Goal: Task Accomplishment & Management: Manage account settings

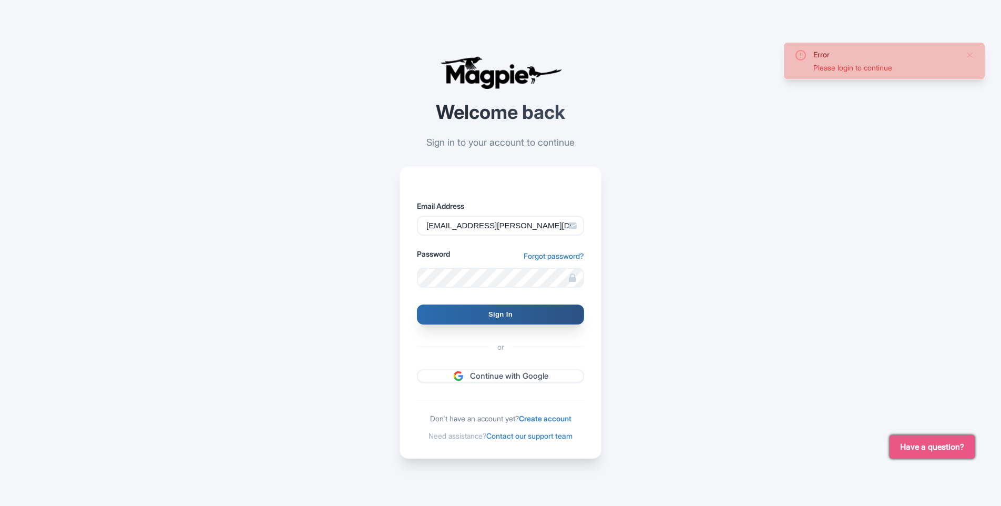
click at [468, 312] on input "Sign In" at bounding box center [500, 314] width 167 height 20
type input "Signing in..."
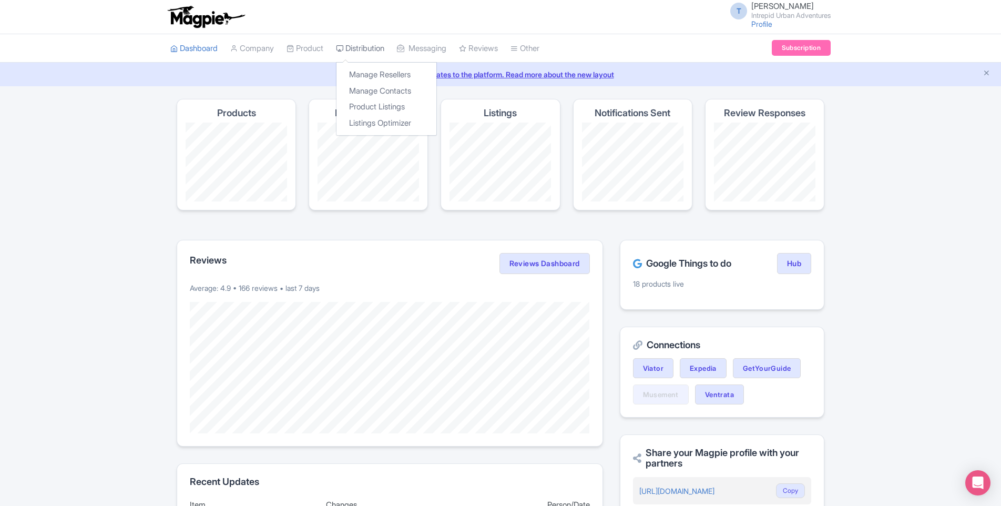
click at [368, 52] on link "Distribution" at bounding box center [360, 48] width 48 height 29
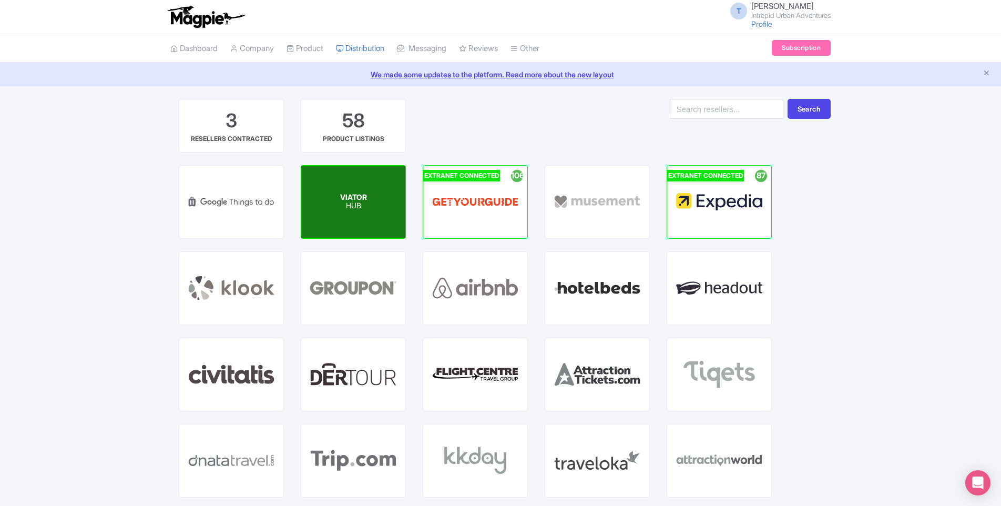
click at [336, 200] on div "VIATOR HUB" at bounding box center [353, 202] width 104 height 73
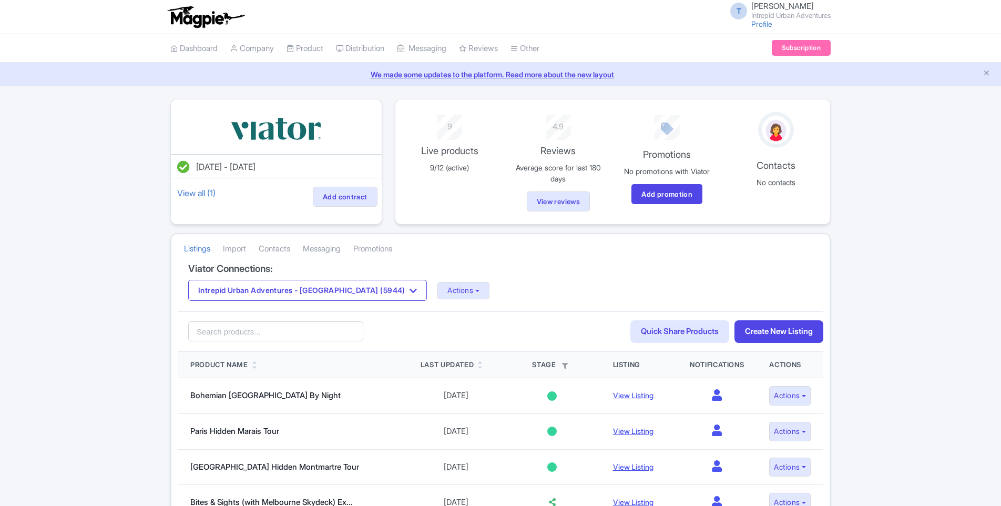
scroll to position [105, 0]
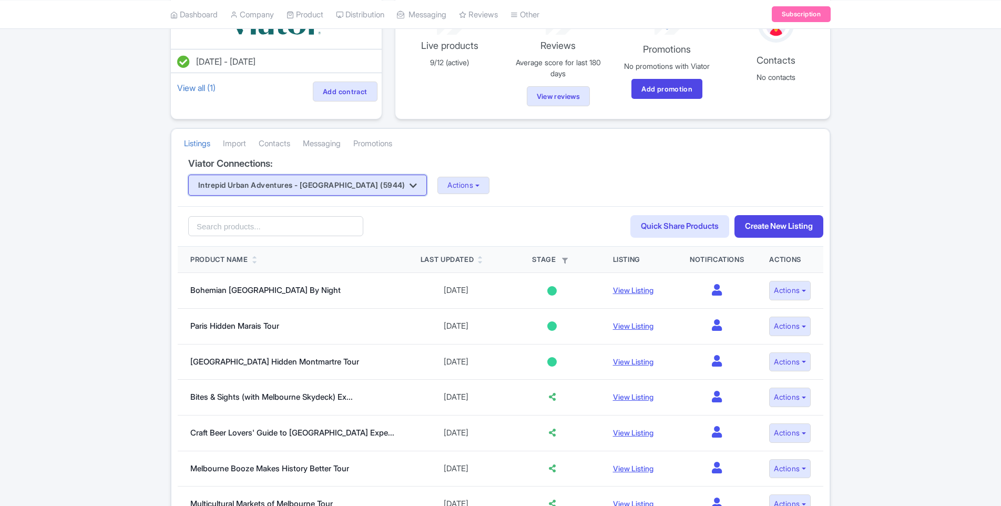
click at [327, 186] on button "Intrepid Urban Adventures - France (5944)" at bounding box center [307, 185] width 239 height 21
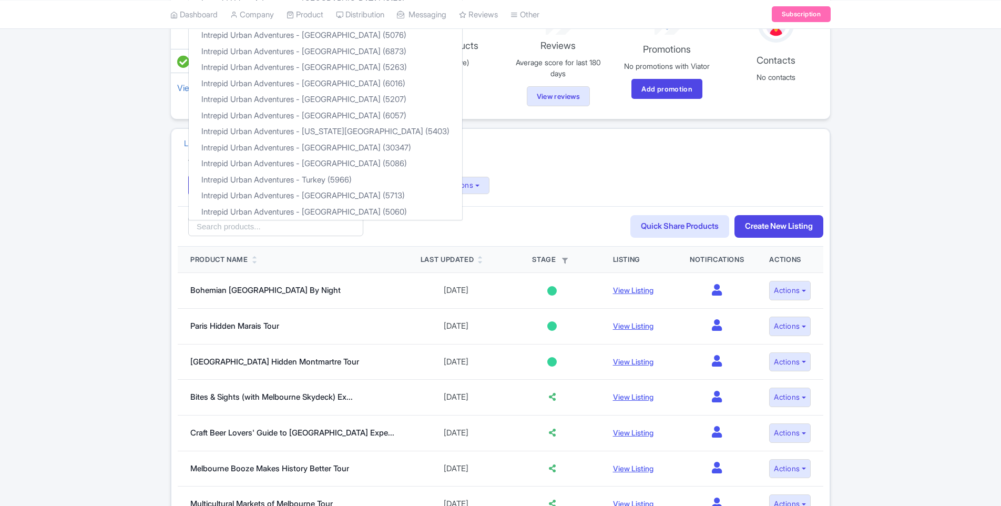
click at [523, 178] on div "Intrepid Urban Adventures - France (5944) Intrepid Urban Adventures - Austria (…" at bounding box center [500, 185] width 625 height 21
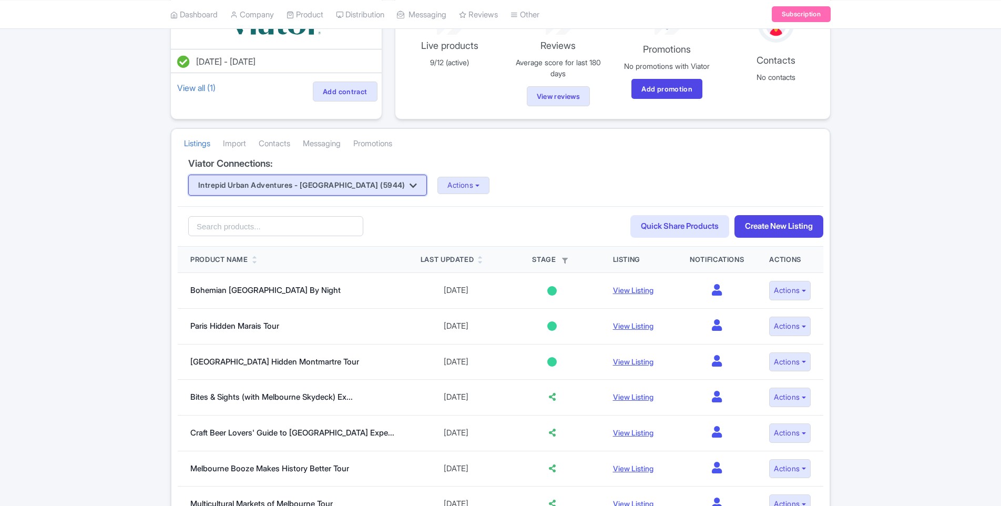
click at [326, 187] on button "Intrepid Urban Adventures - France (5944)" at bounding box center [307, 185] width 239 height 21
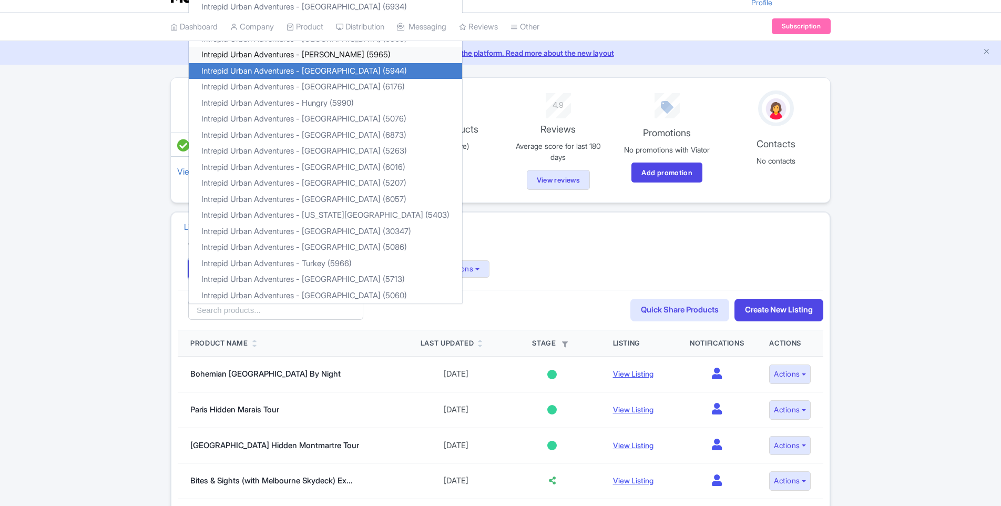
scroll to position [0, 0]
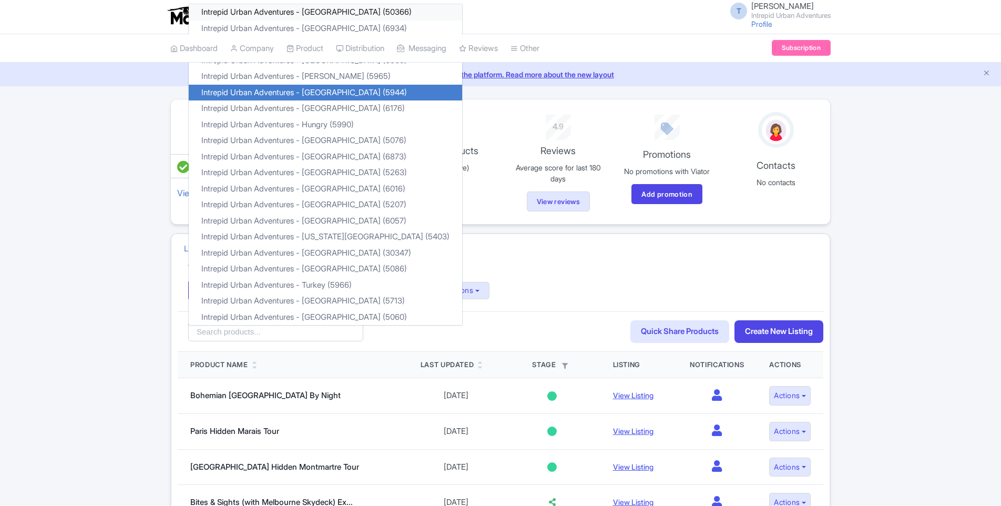
click at [300, 16] on link "Intrepid Urban Adventures - Austria (50366)" at bounding box center [325, 12] width 273 height 16
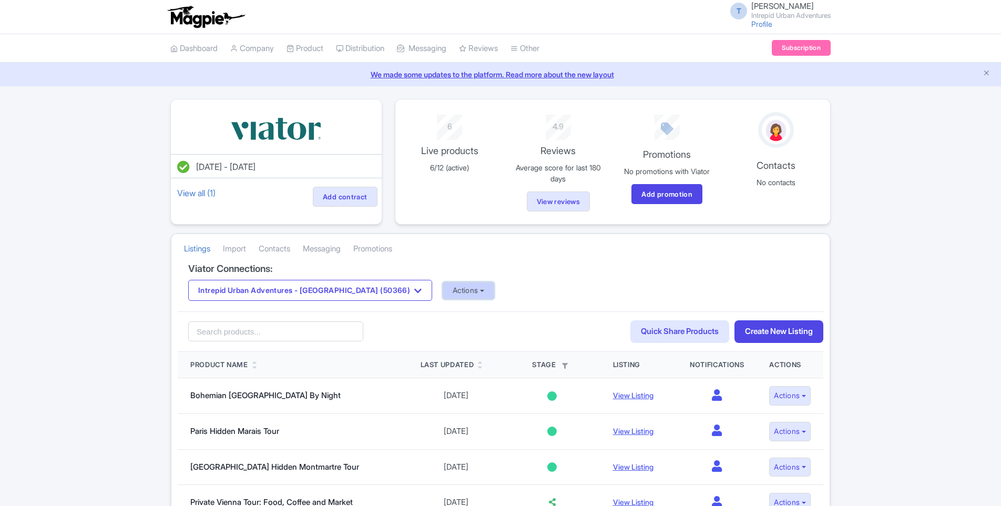
click at [443, 291] on button "Actions" at bounding box center [469, 290] width 52 height 17
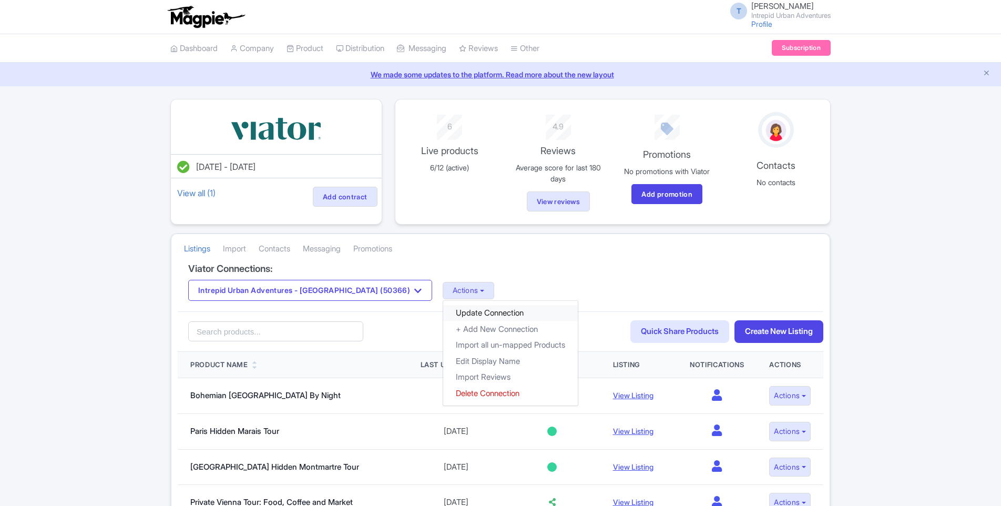
click at [443, 313] on link "Update Connection" at bounding box center [510, 313] width 135 height 16
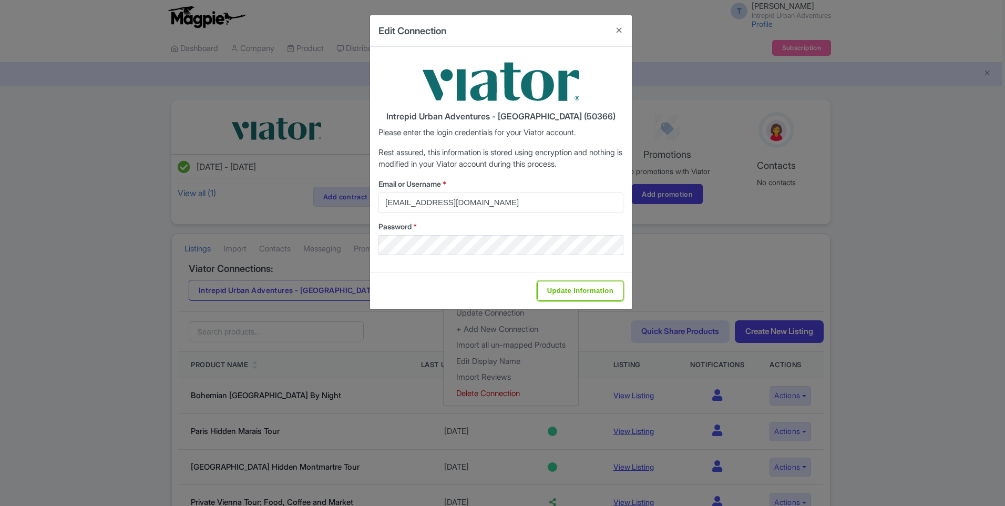
click at [560, 295] on input "Update Information" at bounding box center [580, 291] width 86 height 20
type input "Saving..."
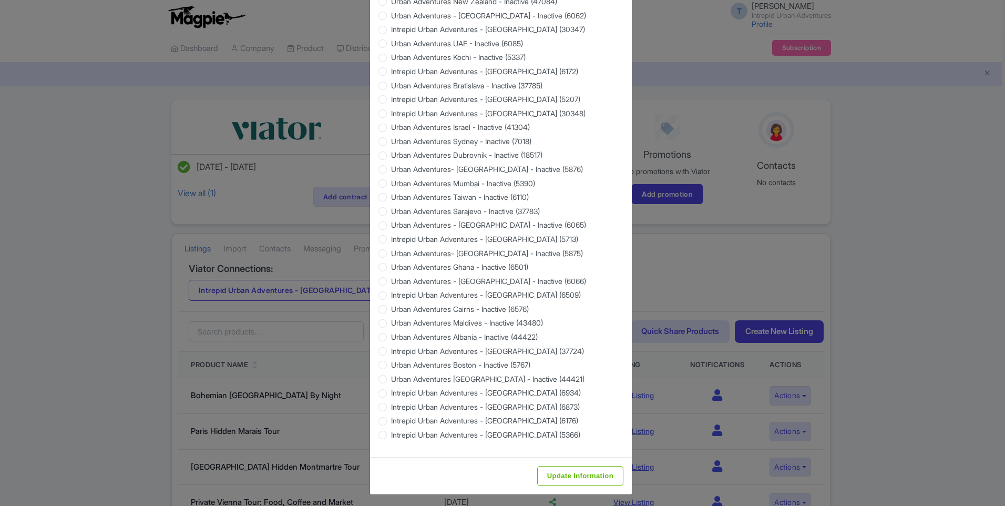
scroll to position [844, 0]
click at [564, 469] on input "Update Information" at bounding box center [580, 475] width 86 height 20
type input "Saving..."
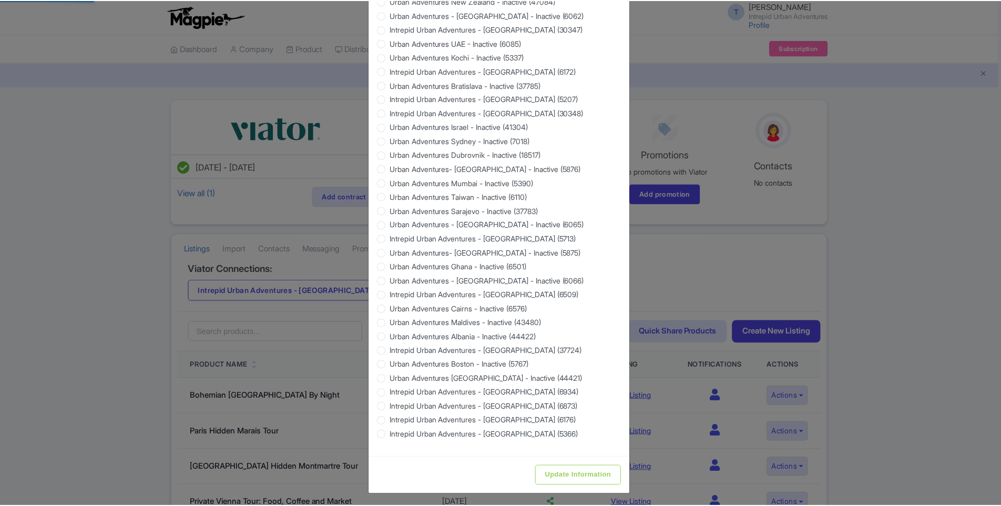
scroll to position [0, 0]
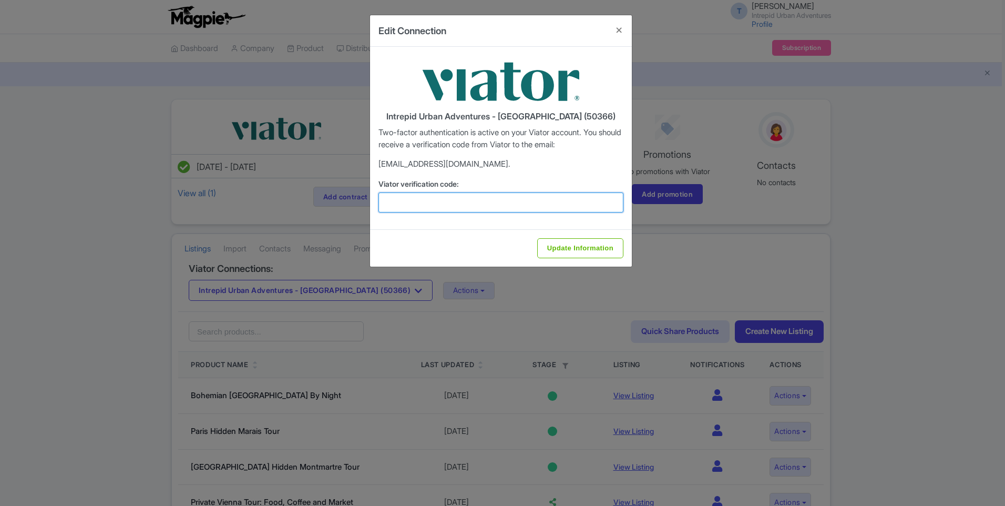
click at [412, 206] on input "Viator verification code:" at bounding box center [501, 202] width 245 height 20
paste input "330672"
type input "330672"
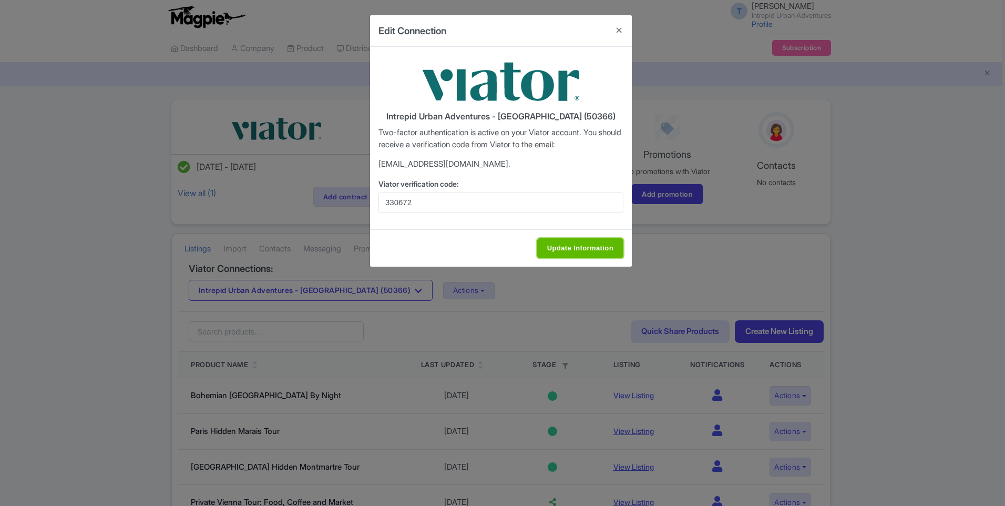
click at [587, 251] on input "Update Information" at bounding box center [580, 248] width 86 height 20
type input "Update Information"
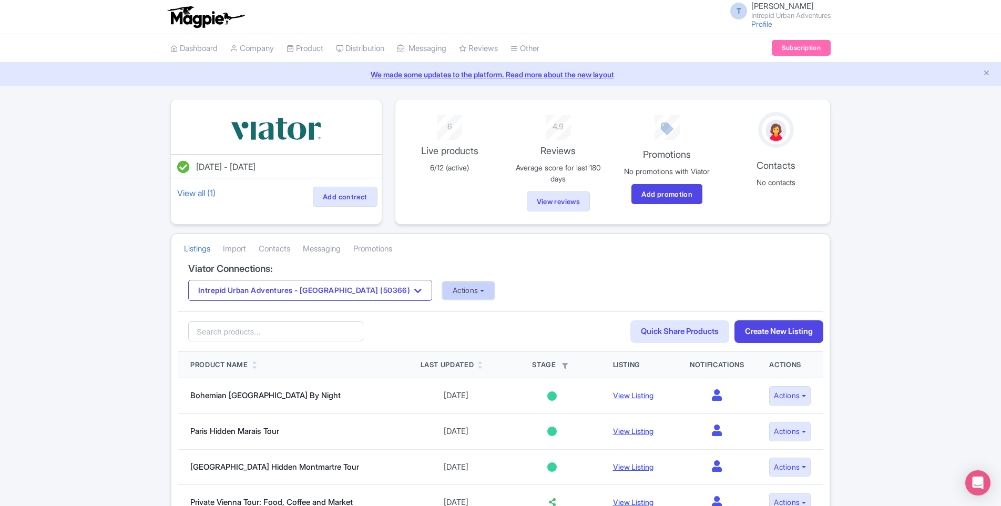
click at [443, 292] on button "Actions" at bounding box center [469, 290] width 52 height 17
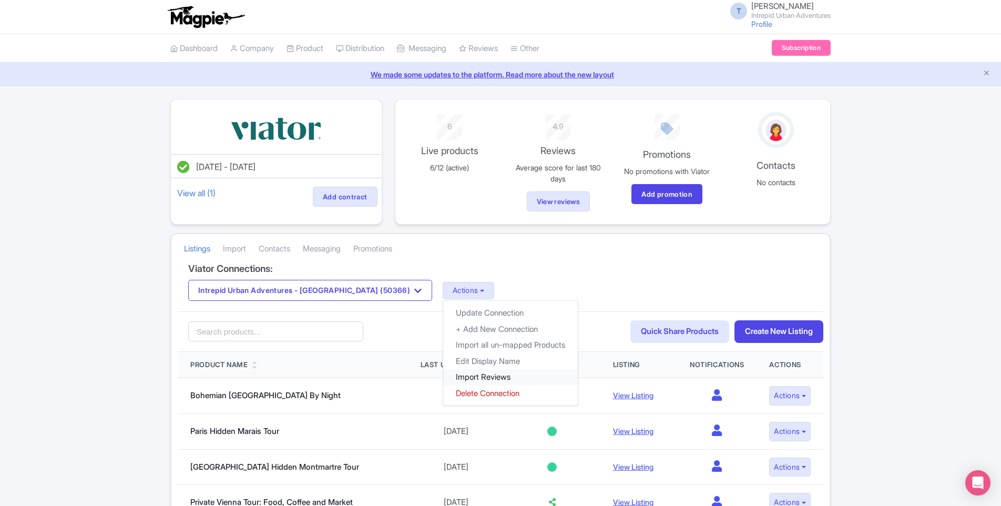
click at [443, 377] on link "Import Reviews" at bounding box center [510, 377] width 135 height 16
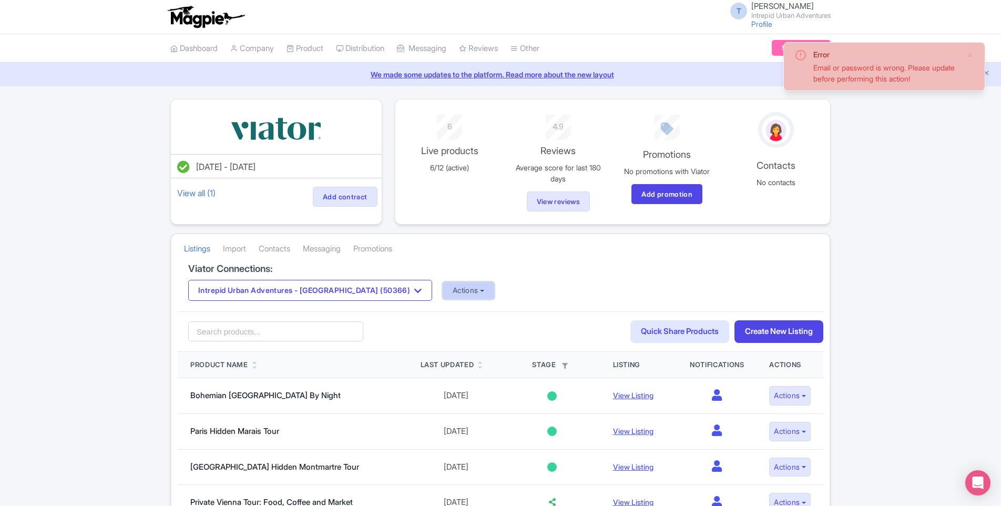
click at [443, 293] on button "Actions" at bounding box center [469, 290] width 52 height 17
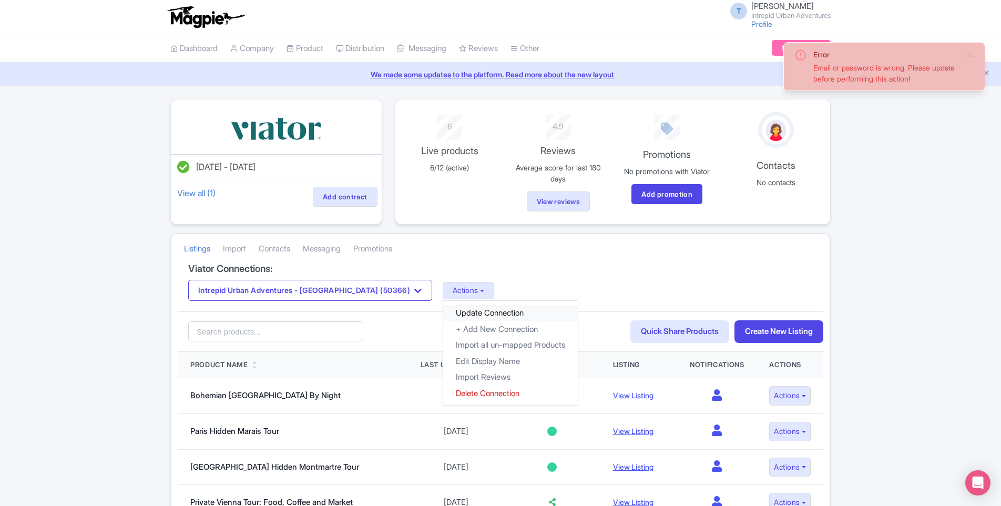
click at [471, 310] on link "Update Connection" at bounding box center [510, 313] width 135 height 16
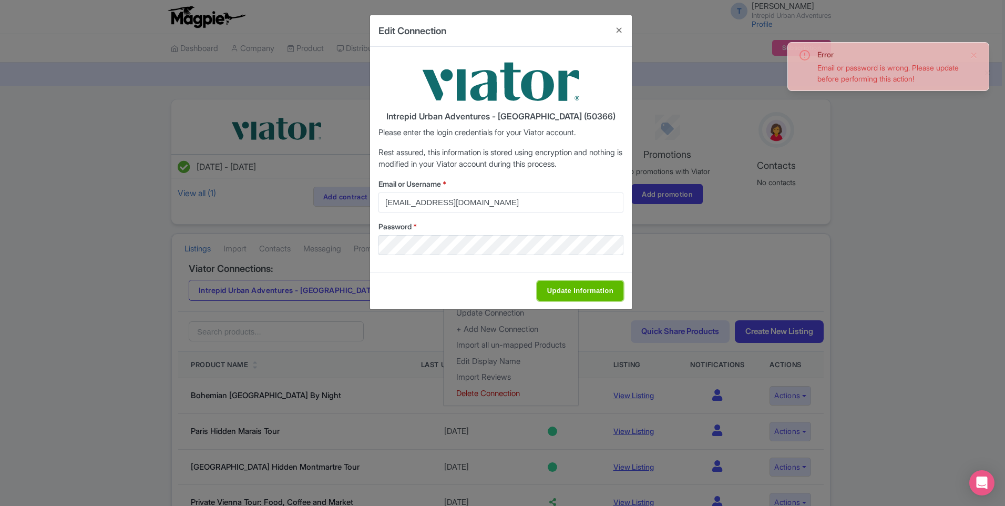
click at [582, 284] on input "Update Information" at bounding box center [580, 291] width 86 height 20
type input "Saving..."
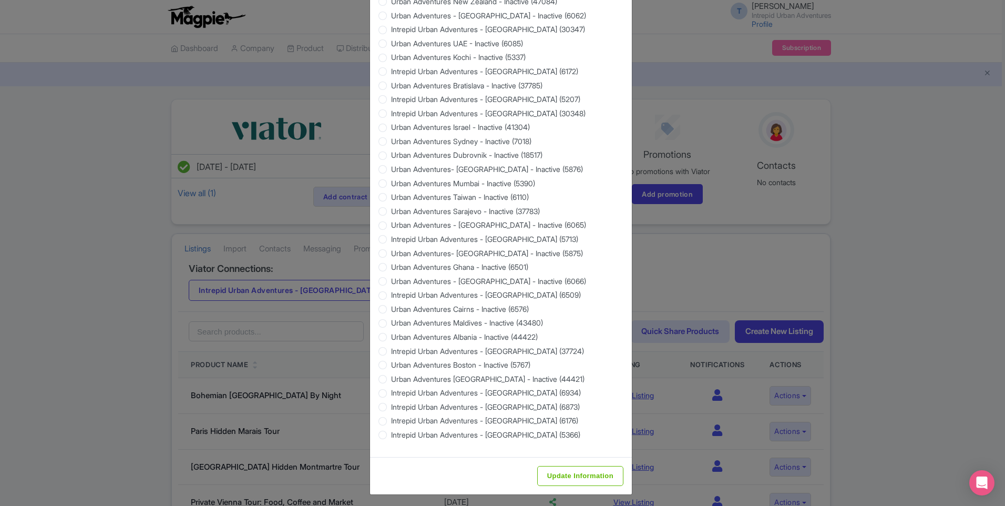
scroll to position [844, 0]
click at [574, 474] on input "Update Information" at bounding box center [580, 475] width 86 height 20
type input "Saving..."
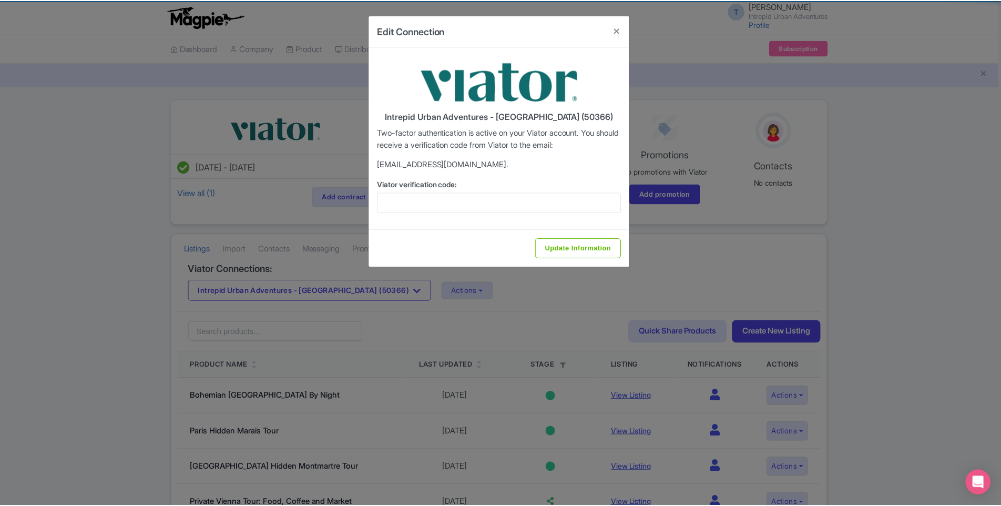
scroll to position [0, 0]
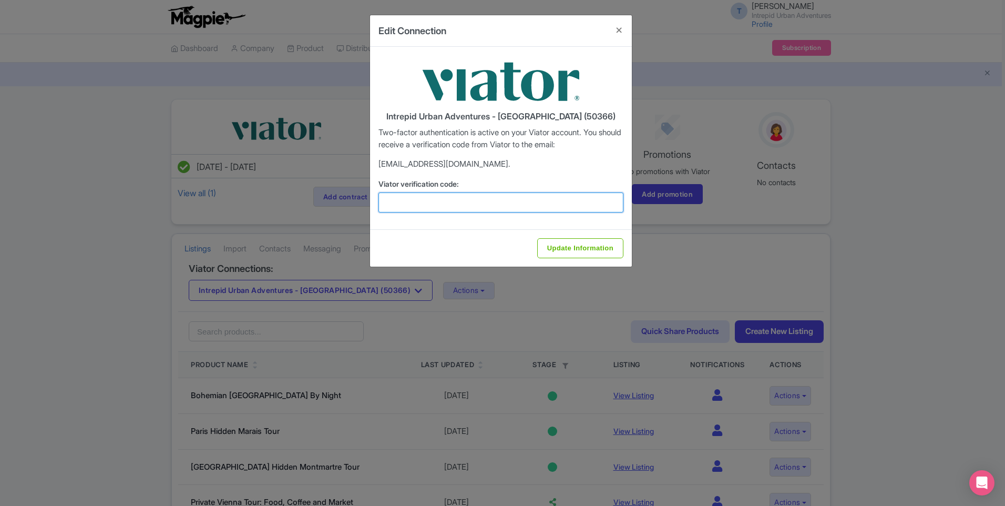
drag, startPoint x: 463, startPoint y: 206, endPoint x: 473, endPoint y: 209, distance: 10.5
click at [463, 206] on input "Viator verification code:" at bounding box center [501, 202] width 245 height 20
paste input "151467"
type input "151467"
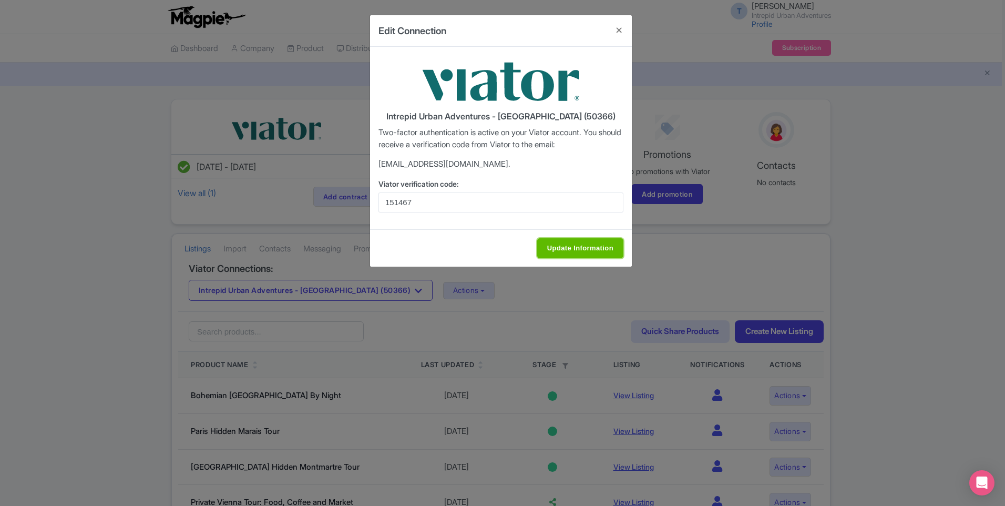
click at [581, 243] on input "Update Information" at bounding box center [580, 248] width 86 height 20
type input "Update Information"
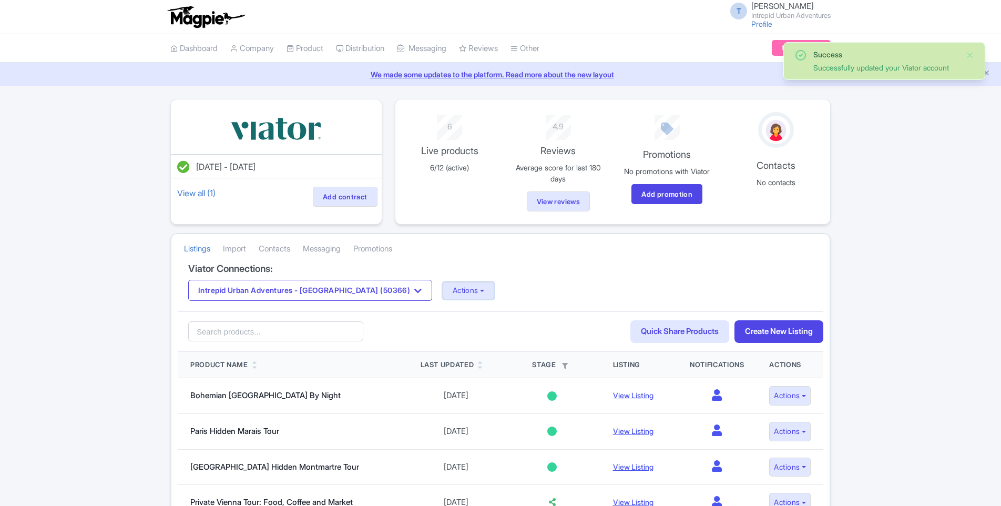
click at [443, 288] on button "Actions" at bounding box center [469, 290] width 52 height 17
click at [443, 376] on link "Import Reviews" at bounding box center [510, 377] width 135 height 16
click at [333, 287] on button "Intrepid Urban Adventures - [GEOGRAPHIC_DATA] (50366)" at bounding box center [310, 290] width 244 height 21
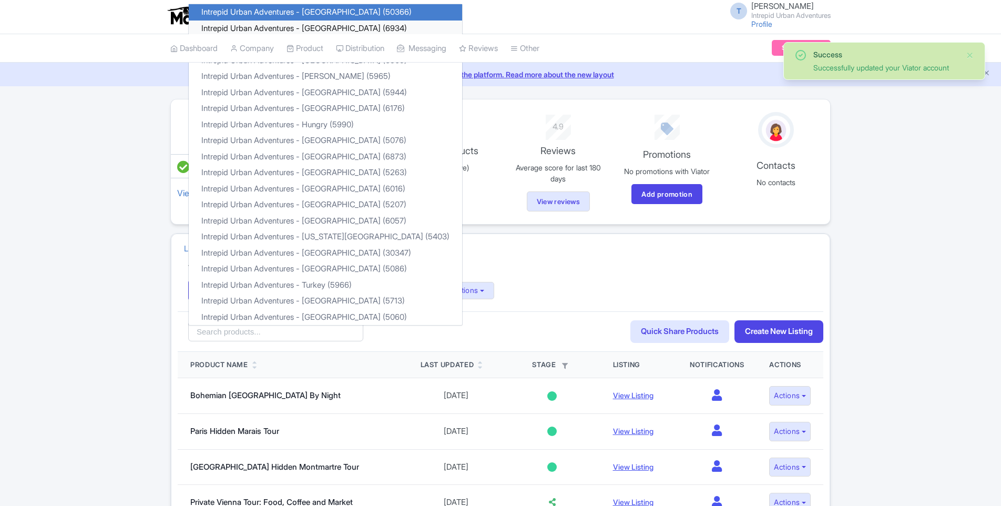
click at [307, 28] on link "Intrepid Urban Adventures - [GEOGRAPHIC_DATA] (6934)" at bounding box center [325, 29] width 273 height 16
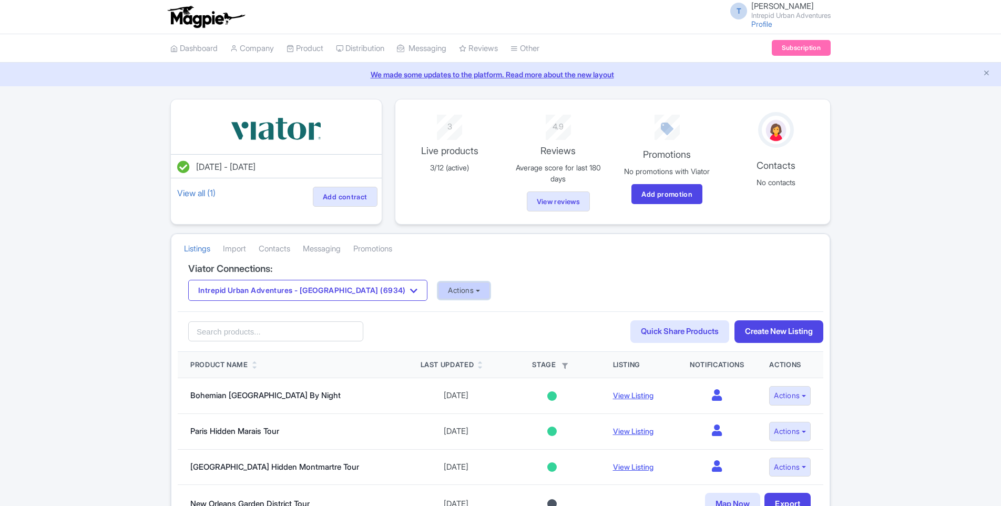
click at [438, 289] on button "Actions" at bounding box center [464, 290] width 52 height 17
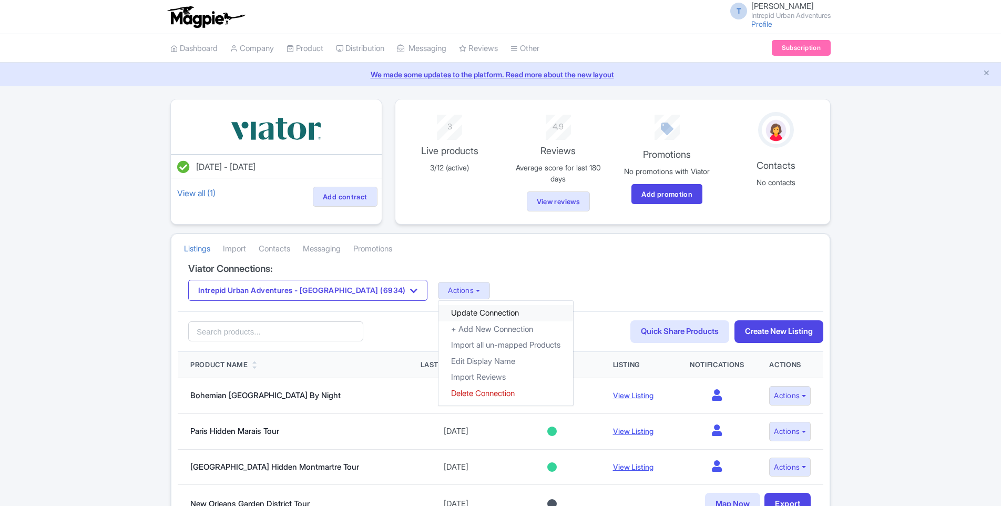
click at [438, 310] on link "Update Connection" at bounding box center [505, 313] width 135 height 16
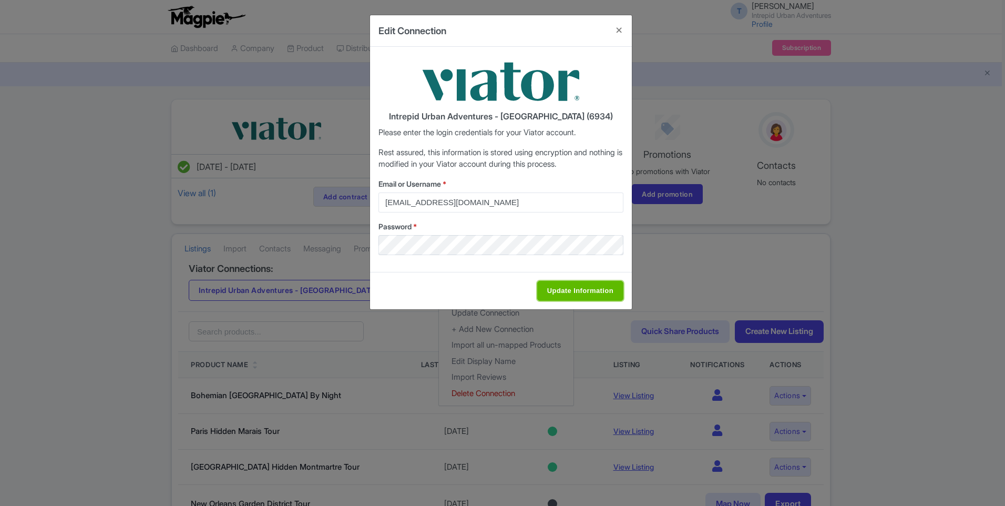
click at [568, 289] on input "Update Information" at bounding box center [580, 291] width 86 height 20
type input "Saving..."
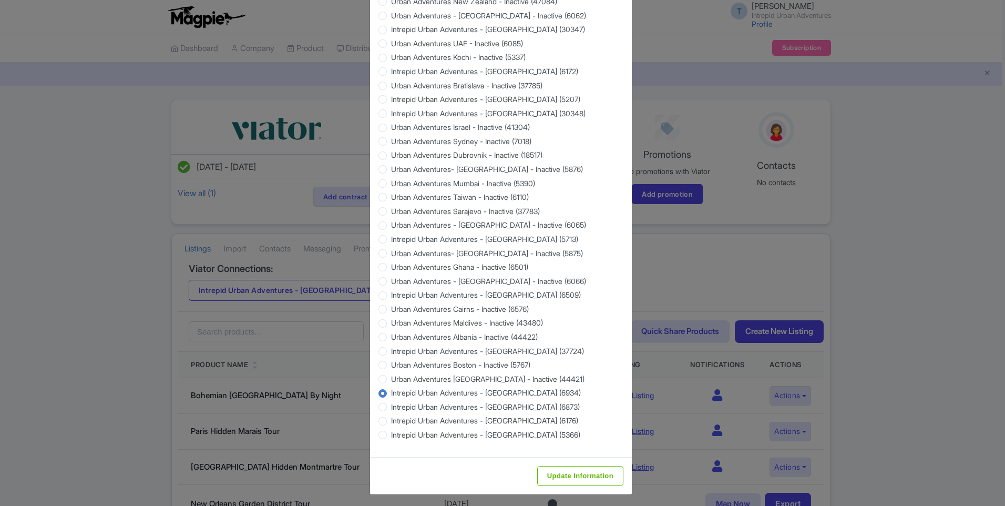
scroll to position [844, 0]
click at [557, 467] on input "Update Information" at bounding box center [580, 475] width 86 height 20
type input "Saving..."
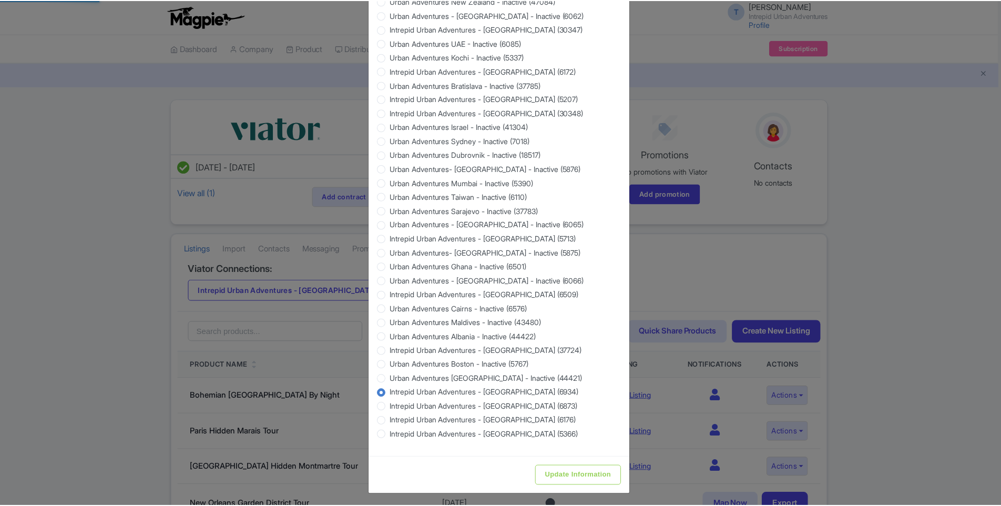
scroll to position [0, 0]
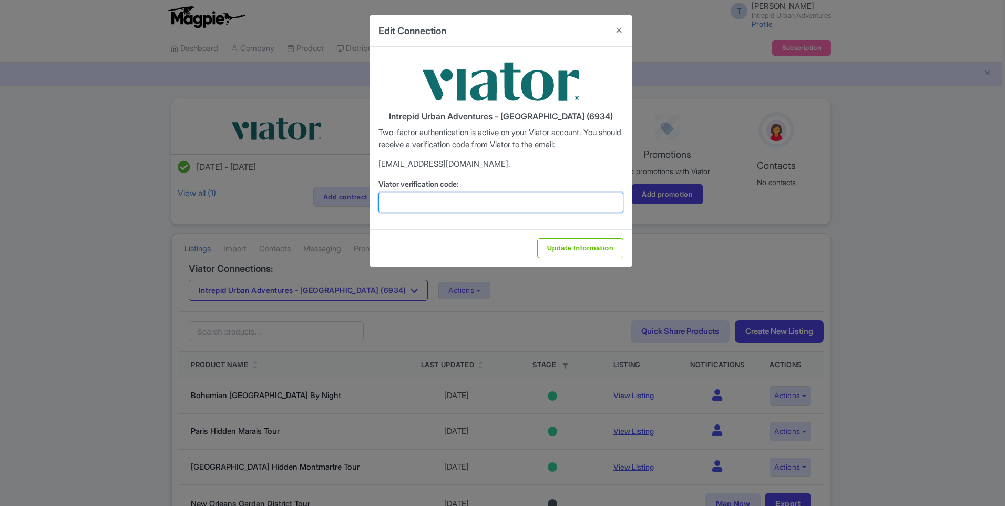
click at [444, 198] on input "Viator verification code:" at bounding box center [501, 202] width 245 height 20
paste input "437879"
type input "437879"
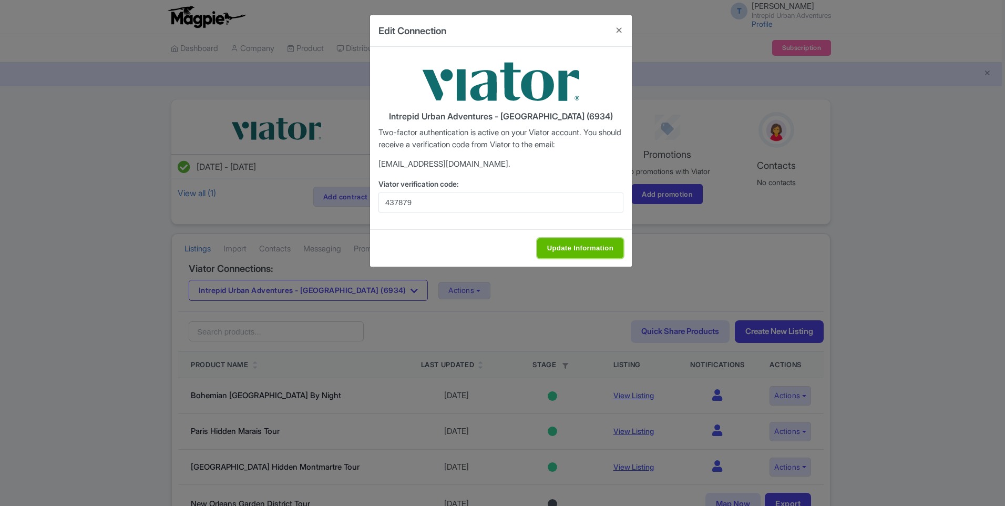
click at [588, 253] on input "Update Information" at bounding box center [580, 248] width 86 height 20
type input "Update Information"
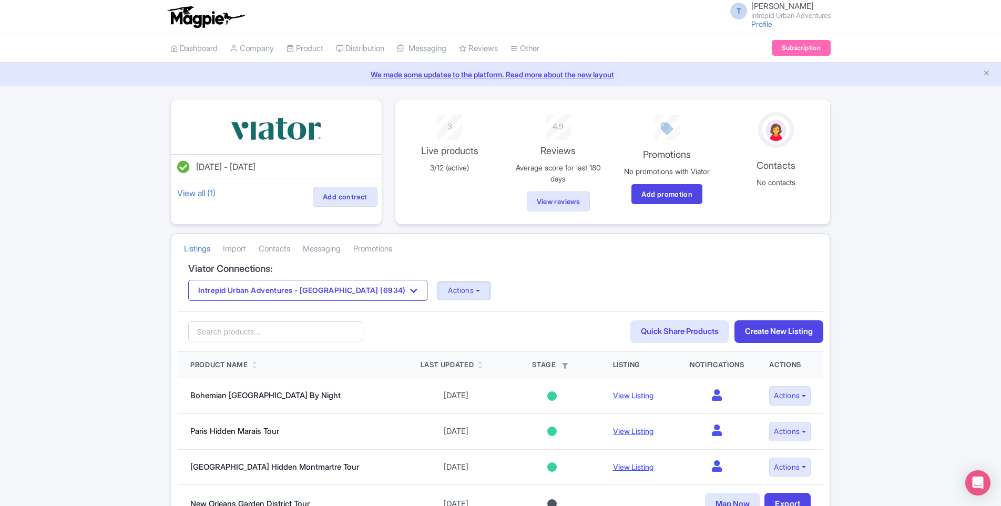
drag, startPoint x: 416, startPoint y: 295, endPoint x: 422, endPoint y: 343, distance: 48.7
click at [438, 295] on button "Actions" at bounding box center [464, 290] width 52 height 17
click at [438, 378] on link "Import Reviews" at bounding box center [505, 377] width 135 height 16
click at [362, 295] on button "Intrepid Urban Adventures - [GEOGRAPHIC_DATA] (6934)" at bounding box center [307, 290] width 239 height 21
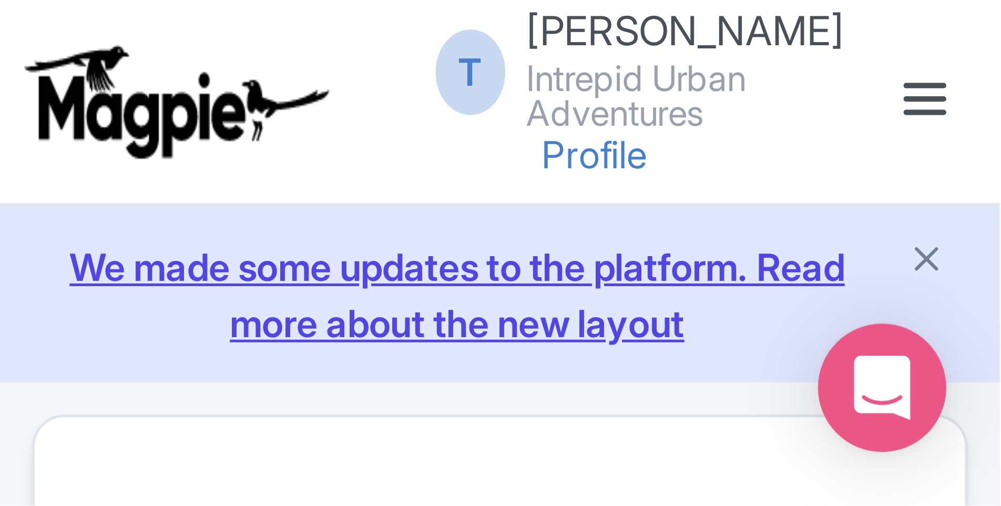
scroll to position [21, 0]
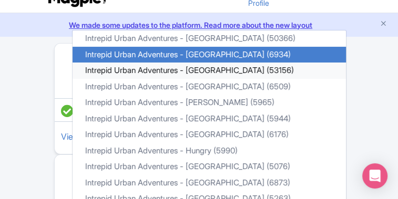
click at [209, 68] on link "Intrepid Urban Adventures - [GEOGRAPHIC_DATA] (53156)" at bounding box center [209, 71] width 273 height 16
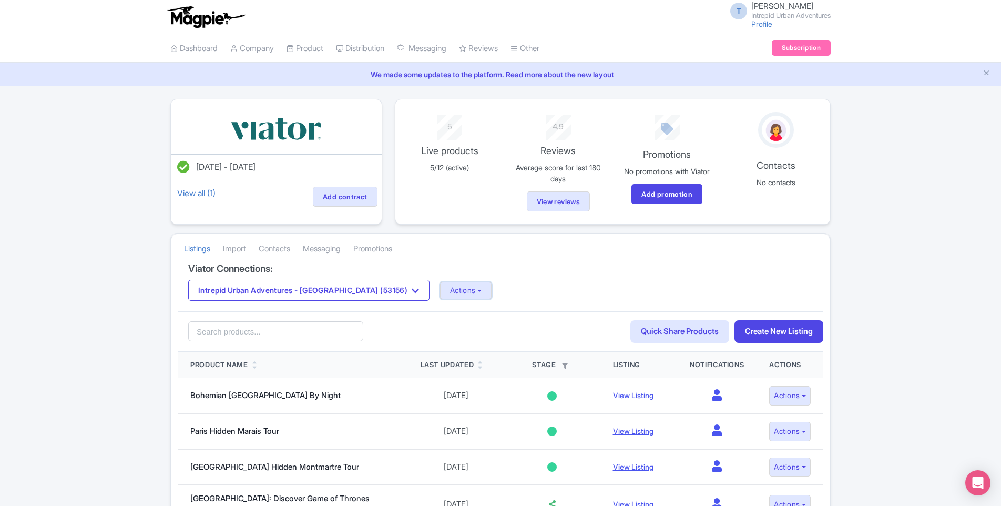
drag, startPoint x: 424, startPoint y: 287, endPoint x: 458, endPoint y: 292, distance: 35.1
click at [440, 287] on button "Actions" at bounding box center [466, 290] width 52 height 17
click at [452, 312] on link "Update Connection" at bounding box center [508, 313] width 135 height 16
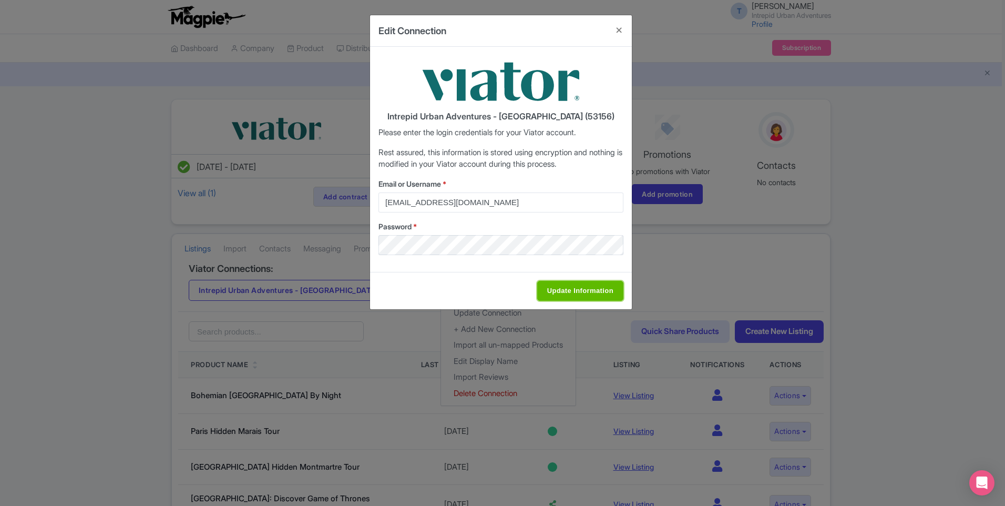
click at [576, 283] on input "Update Information" at bounding box center [580, 291] width 86 height 20
type input "Saving..."
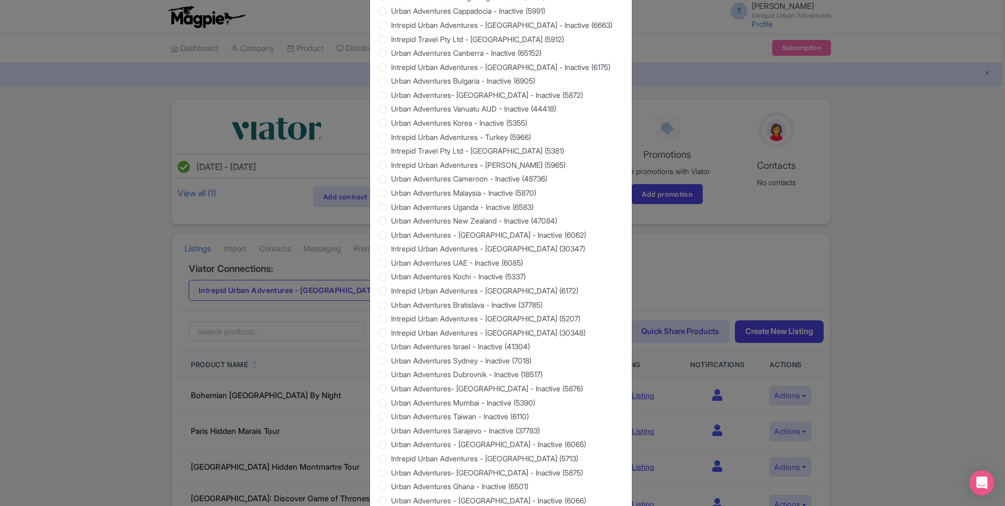
scroll to position [844, 0]
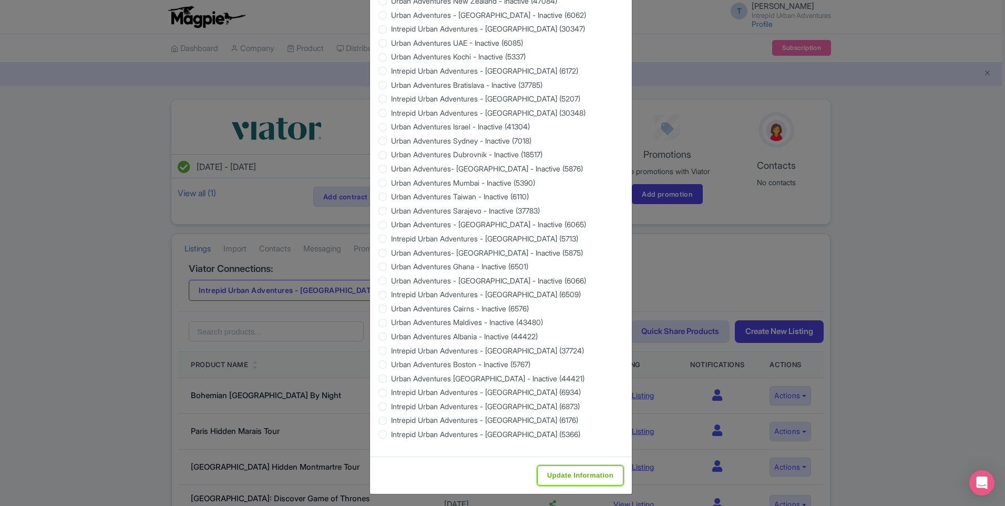
drag, startPoint x: 549, startPoint y: 468, endPoint x: 495, endPoint y: 469, distance: 53.6
click at [549, 468] on input "Update Information" at bounding box center [580, 475] width 86 height 20
type input "Saving..."
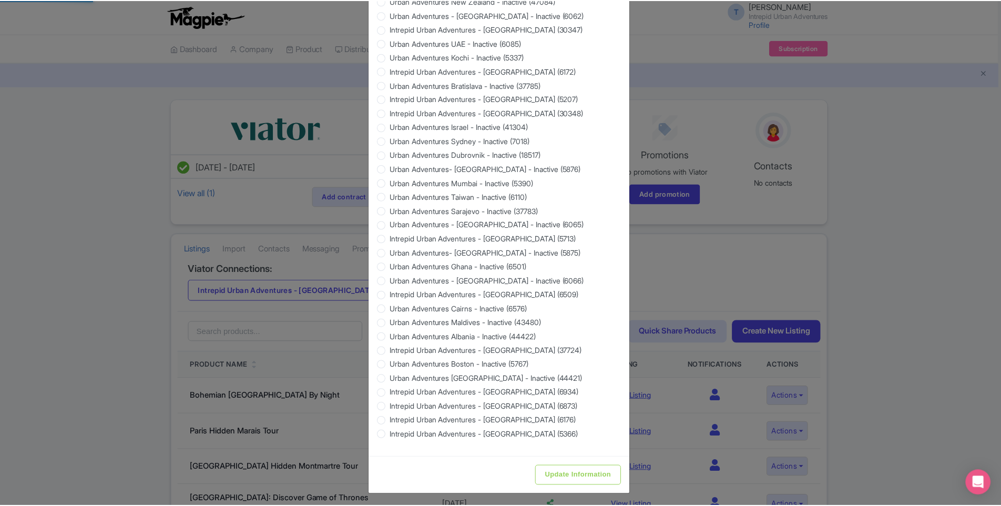
scroll to position [0, 0]
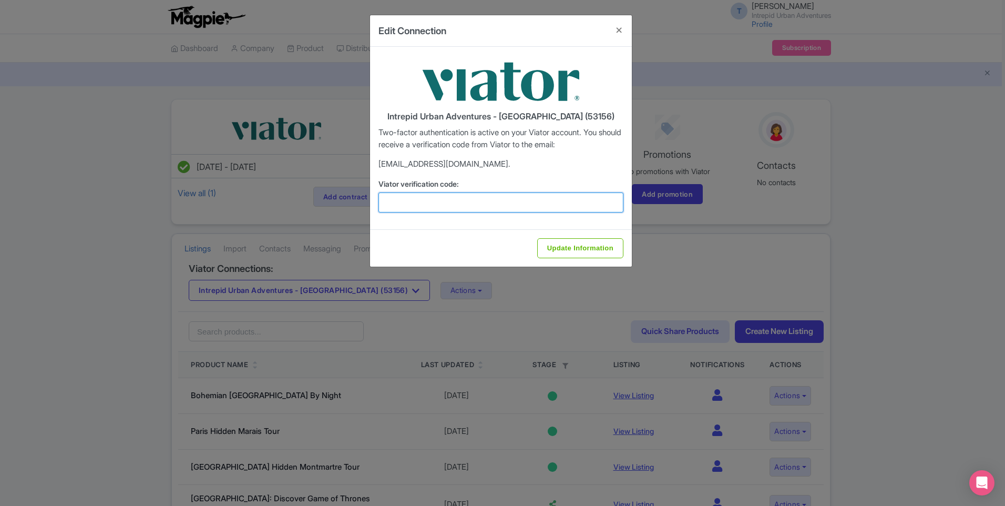
drag, startPoint x: 447, startPoint y: 207, endPoint x: 346, endPoint y: 152, distance: 114.3
click at [447, 207] on input "Viator verification code:" at bounding box center [501, 202] width 245 height 20
click at [503, 198] on input "Viator verification code:" at bounding box center [501, 202] width 245 height 20
paste input "637888"
type input "637888"
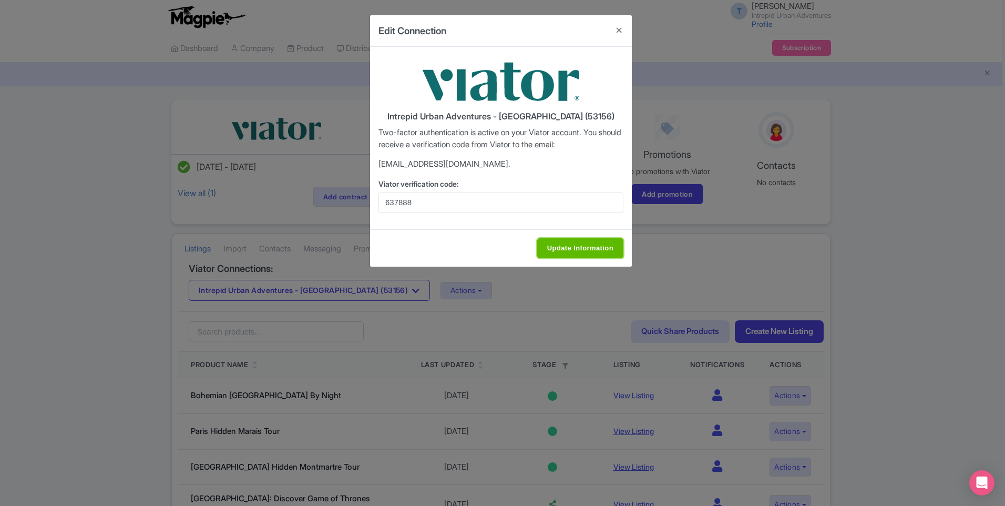
click at [571, 244] on input "Update Information" at bounding box center [580, 248] width 86 height 20
type input "Update Information"
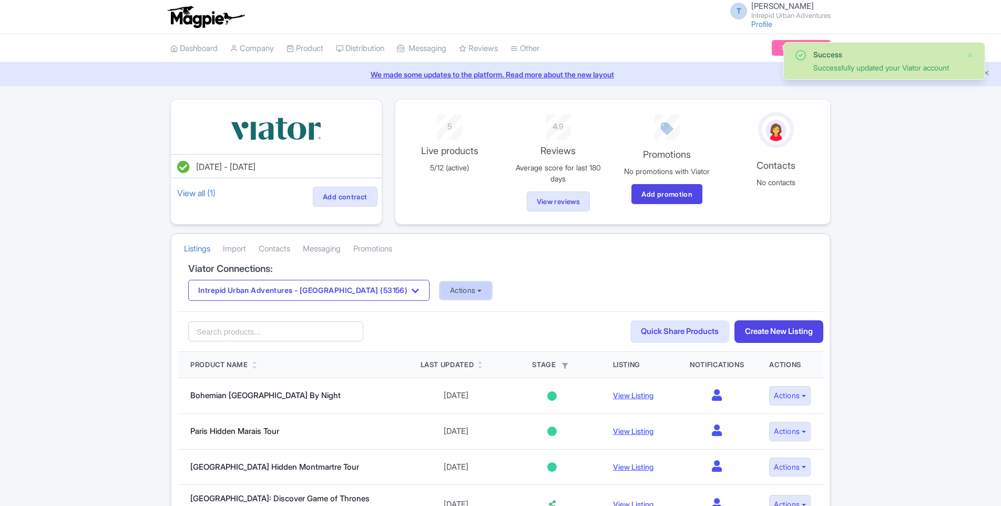
drag, startPoint x: 428, startPoint y: 284, endPoint x: 427, endPoint y: 290, distance: 5.8
click at [440, 284] on button "Actions" at bounding box center [466, 290] width 52 height 17
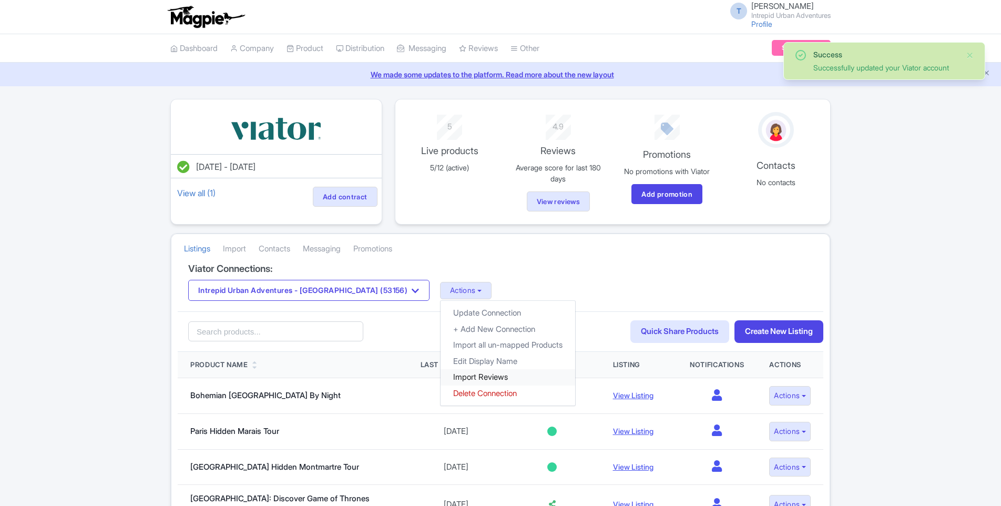
click at [441, 373] on link "Import Reviews" at bounding box center [508, 377] width 135 height 16
click at [311, 281] on button "Intrepid Urban Adventures - [GEOGRAPHIC_DATA] (53156)" at bounding box center [308, 290] width 241 height 21
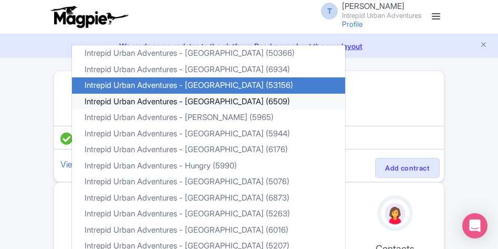
click at [209, 101] on link "Intrepid Urban Adventures - [GEOGRAPHIC_DATA] (6509)" at bounding box center [208, 102] width 273 height 16
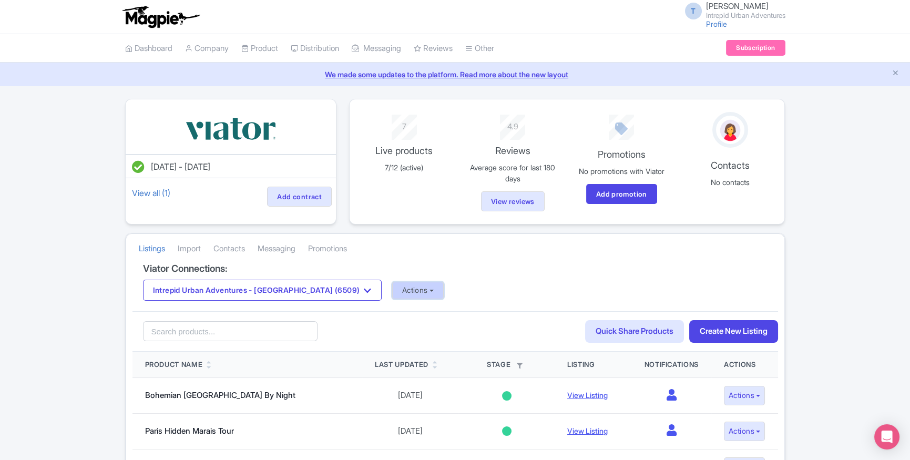
click at [392, 297] on button "Actions" at bounding box center [418, 290] width 52 height 17
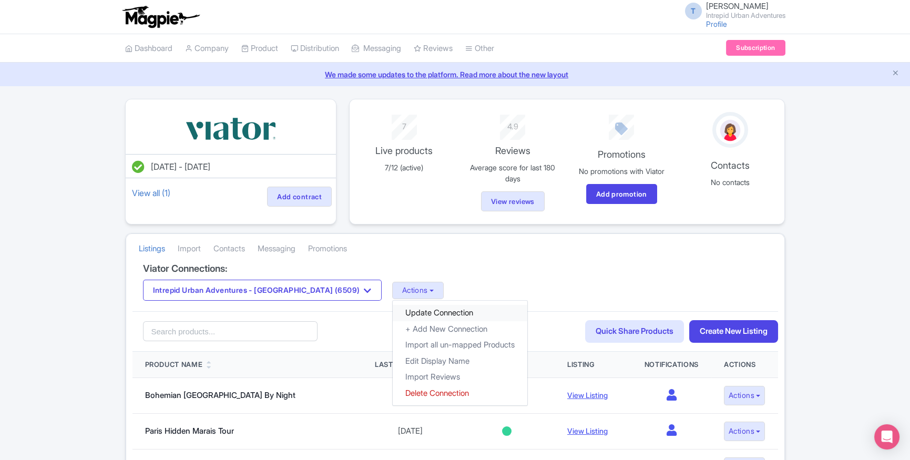
click at [393, 310] on link "Update Connection" at bounding box center [460, 313] width 135 height 16
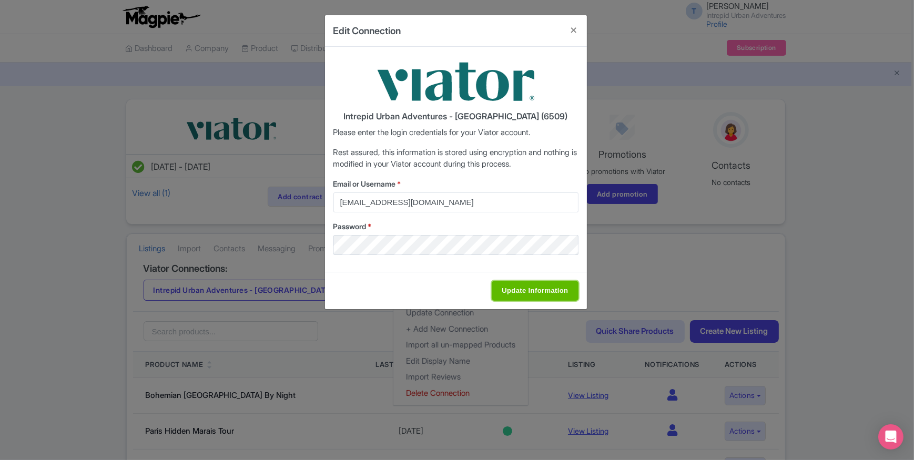
click at [525, 291] on input "Update Information" at bounding box center [535, 291] width 86 height 20
type input "Saving..."
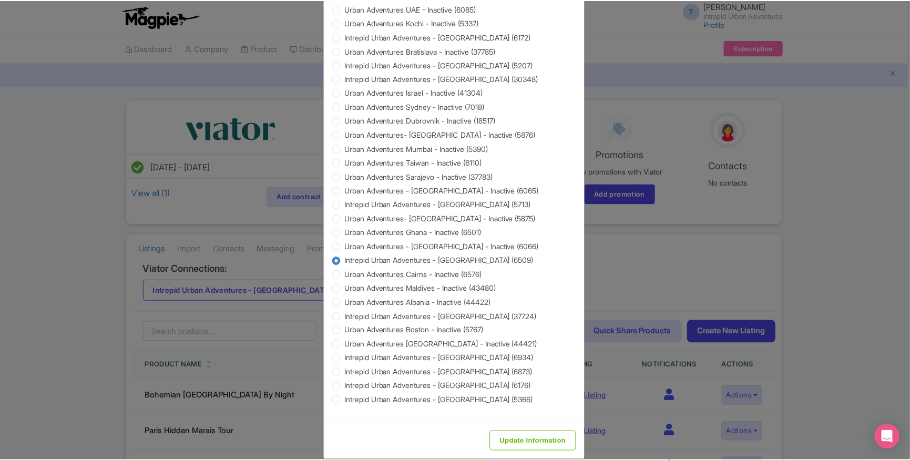
scroll to position [901, 0]
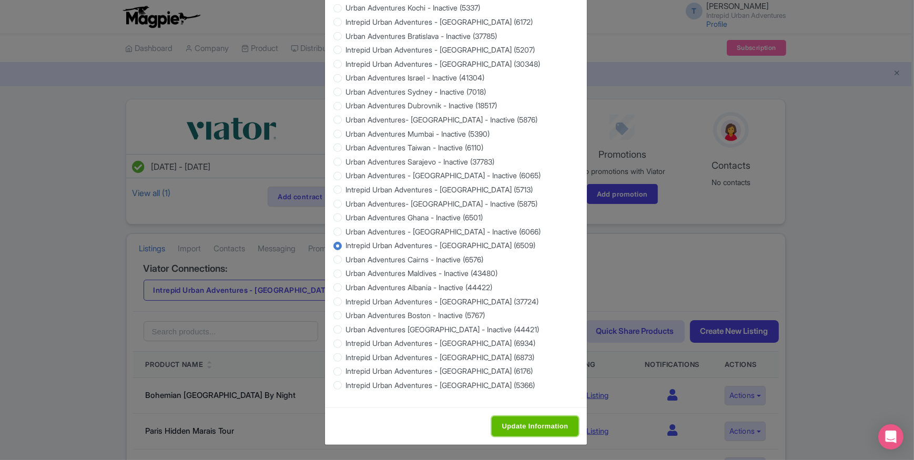
click at [526, 336] on input "Update Information" at bounding box center [535, 426] width 86 height 20
type input "Update Information"
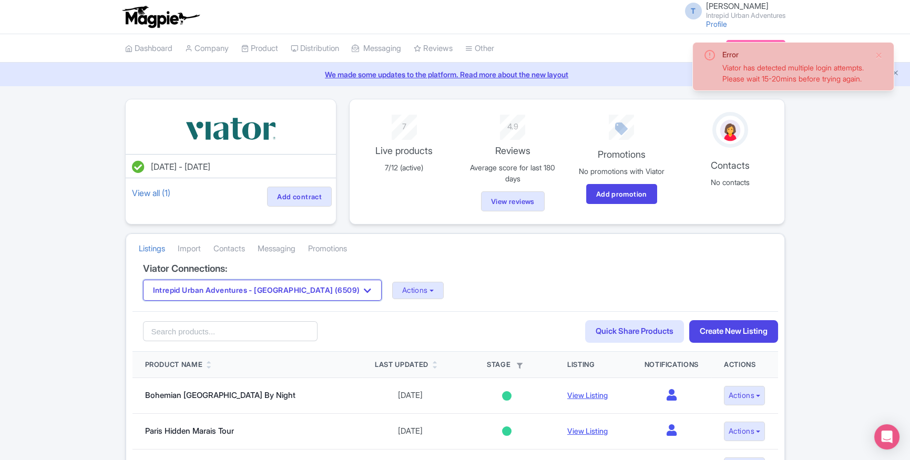
drag, startPoint x: 281, startPoint y: 289, endPoint x: 262, endPoint y: 294, distance: 19.8
click at [281, 289] on button "Intrepid Urban Adventures - [GEOGRAPHIC_DATA] (6509)" at bounding box center [262, 290] width 239 height 21
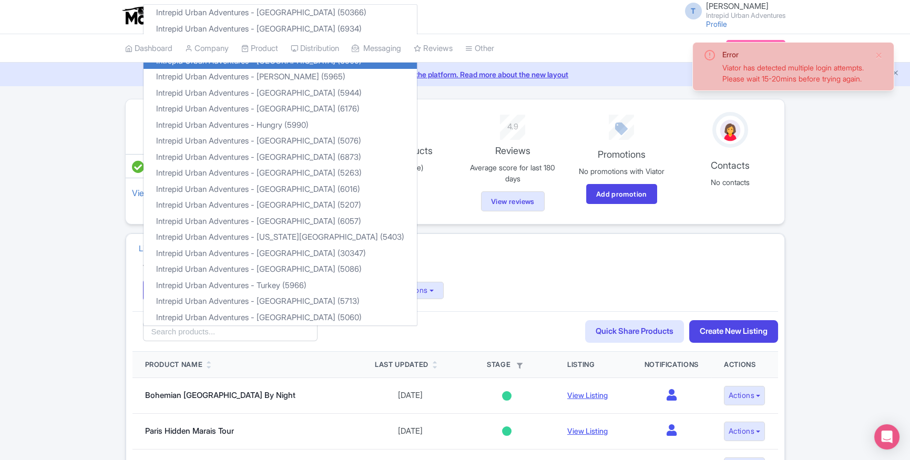
click at [512, 249] on div "Listings [GEOGRAPHIC_DATA] Contacts Messaging Promotions" at bounding box center [455, 248] width 658 height 29
